Goal: Information Seeking & Learning: Learn about a topic

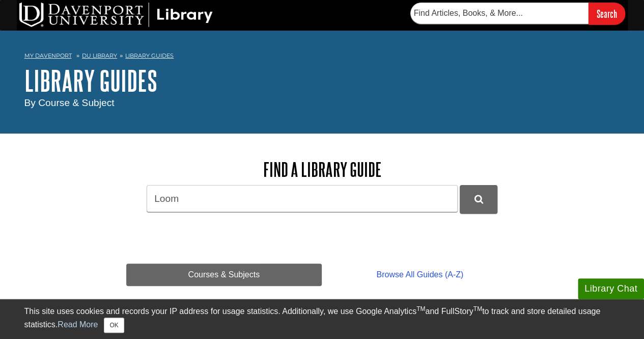
type input "Loom"
click at [460, 185] on button "DU Library Guides Search" at bounding box center [479, 199] width 38 height 28
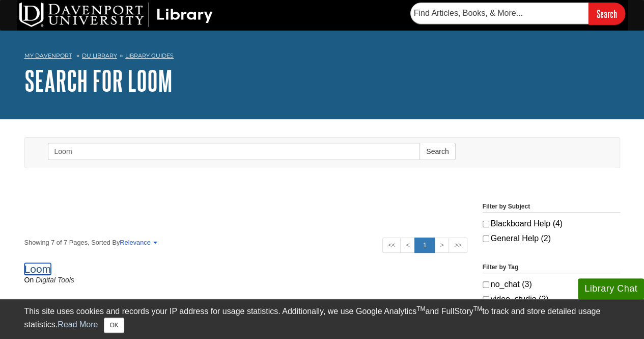
click at [33, 271] on link "Loom" at bounding box center [37, 269] width 27 height 12
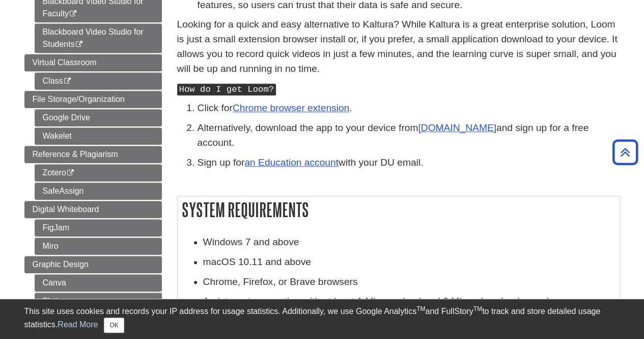
scroll to position [328, 0]
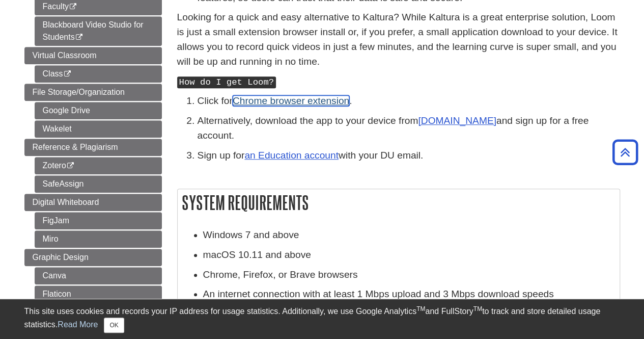
click at [319, 101] on link "Chrome browser extension" at bounding box center [291, 100] width 117 height 11
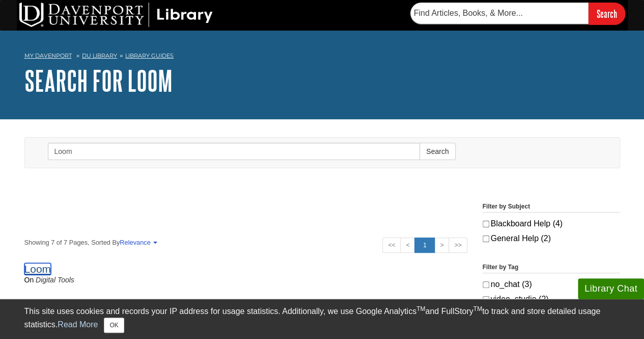
click at [37, 269] on link "Loom" at bounding box center [37, 269] width 27 height 12
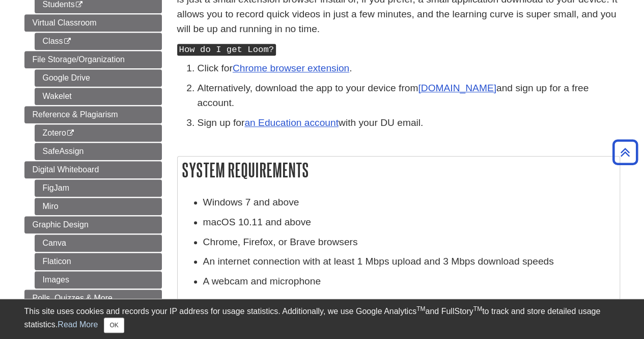
scroll to position [363, 0]
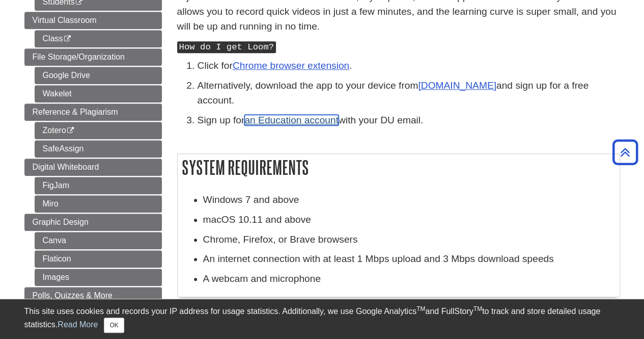
click at [315, 115] on link "an Education account" at bounding box center [291, 120] width 94 height 11
